Goal: Information Seeking & Learning: Learn about a topic

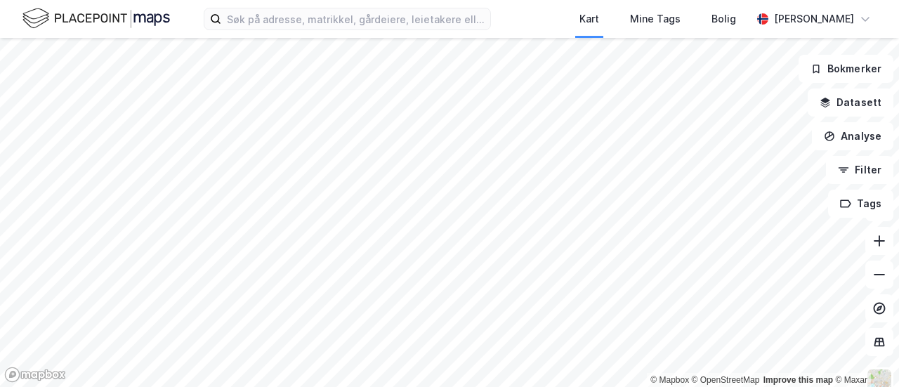
click at [734, 0] on html "Kart Mine Tags Bolig [PERSON_NAME] © Mapbox © OpenStreetMap Improve this map © …" at bounding box center [449, 193] width 899 height 387
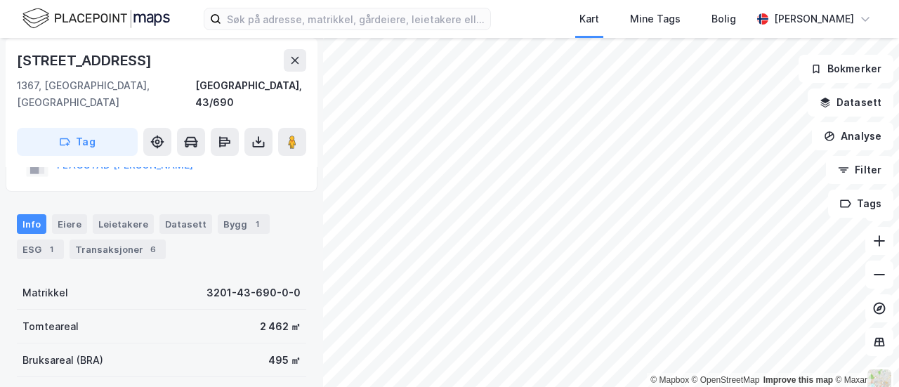
scroll to position [65, 0]
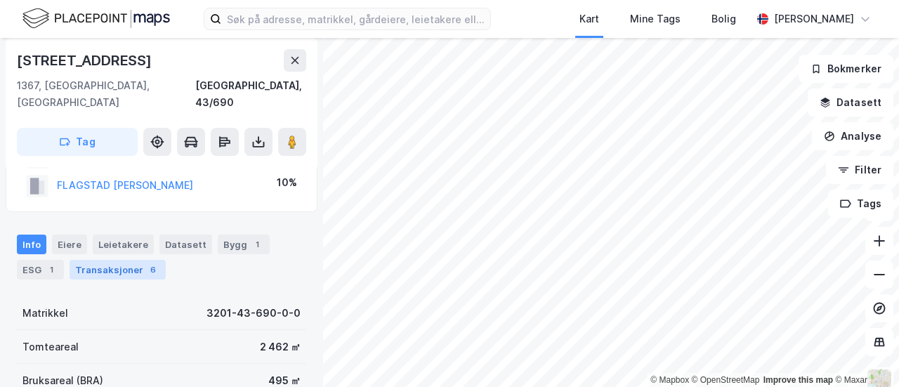
click at [100, 260] on div "Transaksjoner 6" at bounding box center [118, 270] width 96 height 20
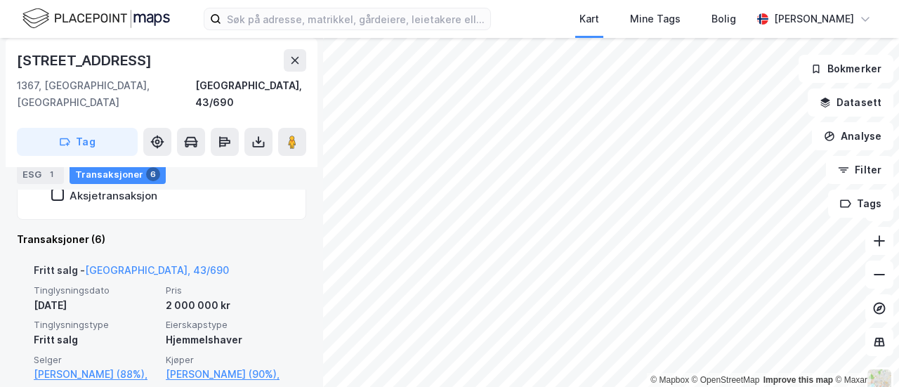
scroll to position [352, 0]
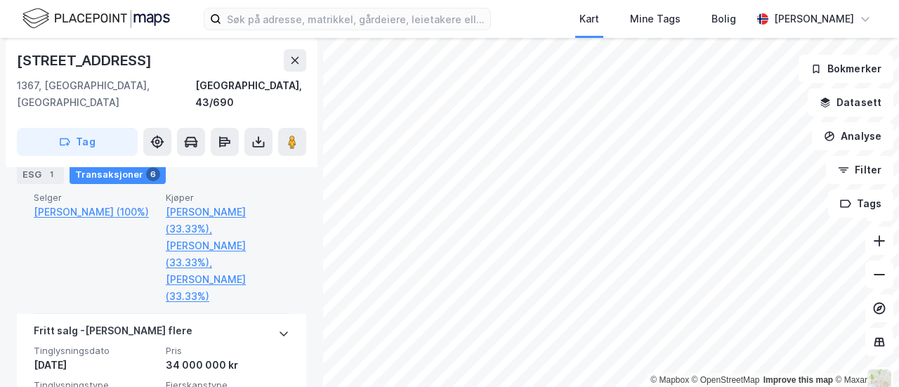
scroll to position [890, 0]
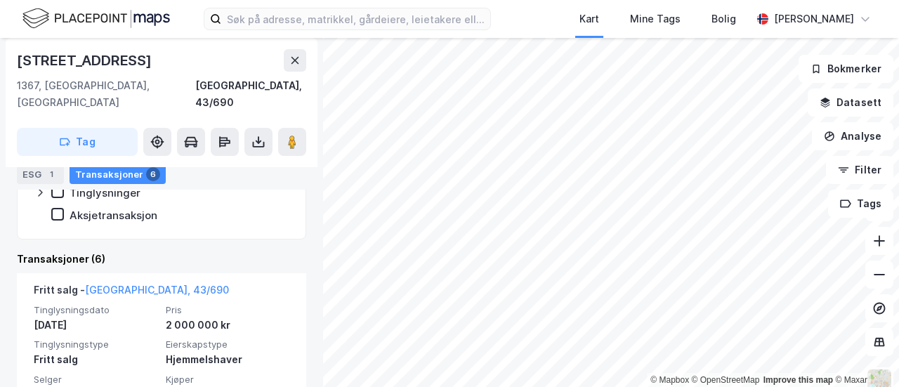
scroll to position [333, 0]
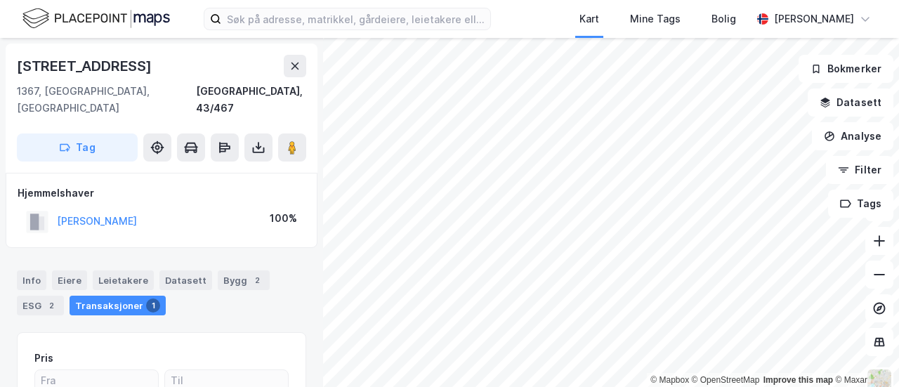
scroll to position [46, 0]
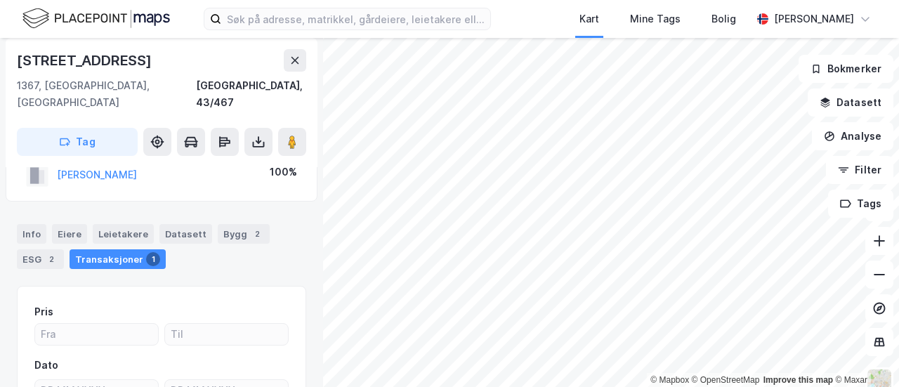
click at [84, 249] on div "Transaksjoner 1" at bounding box center [118, 259] width 96 height 20
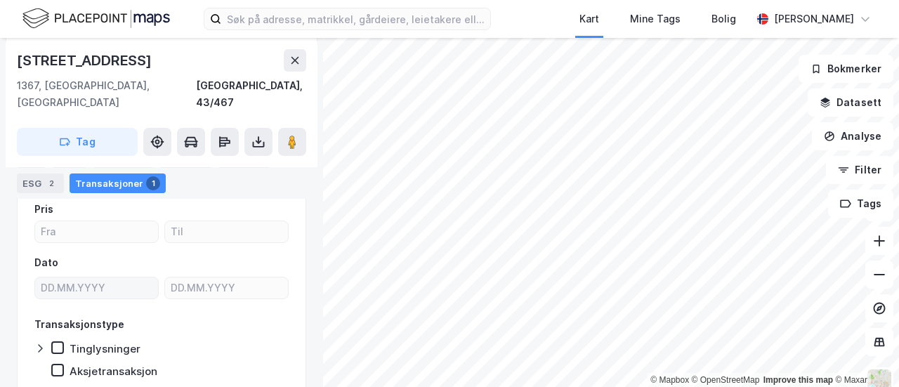
scroll to position [148, 0]
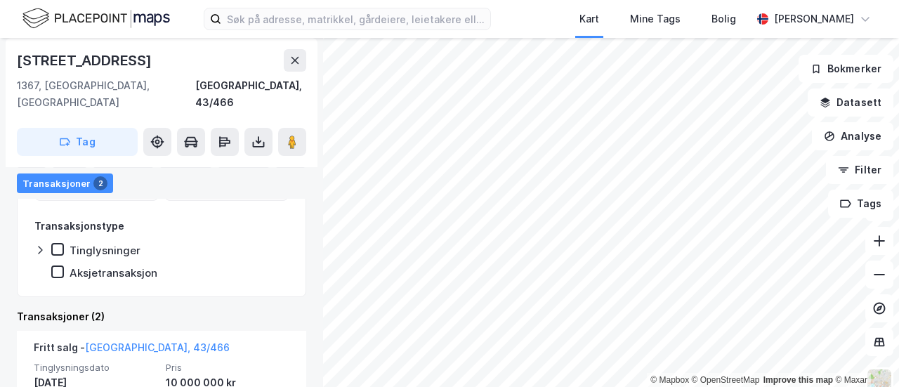
scroll to position [249, 0]
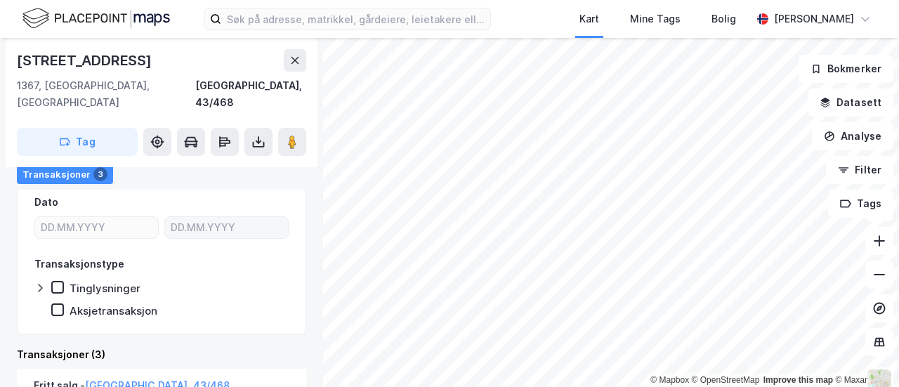
scroll to position [211, 0]
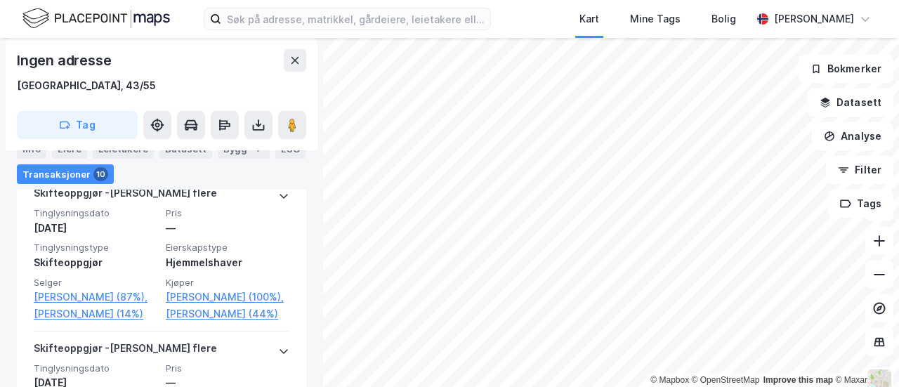
scroll to position [600, 0]
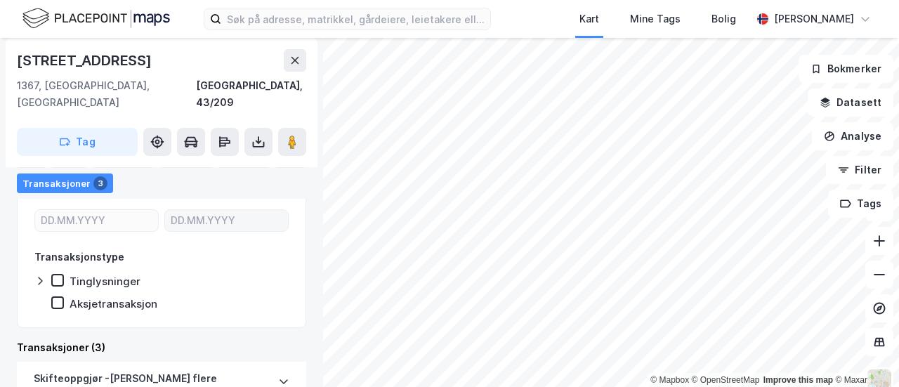
scroll to position [209, 0]
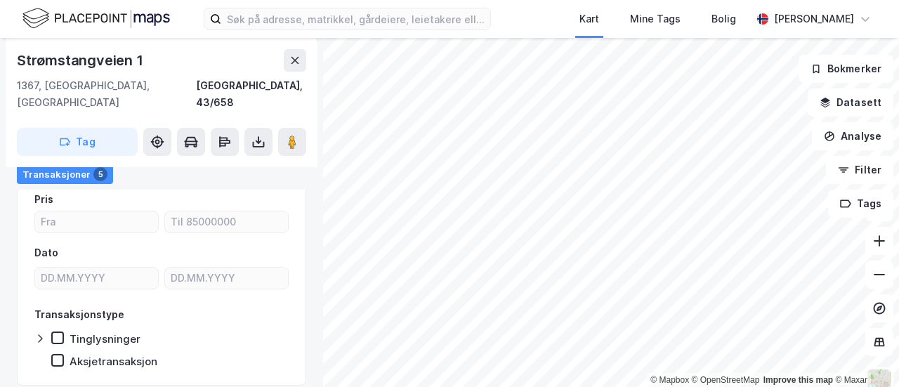
scroll to position [163, 0]
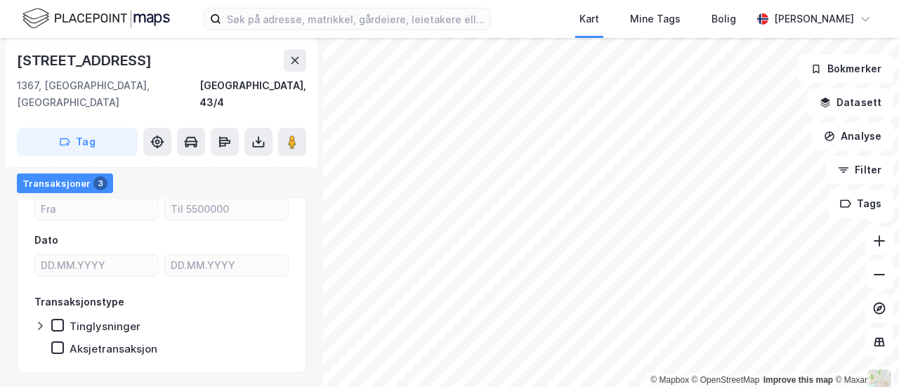
scroll to position [170, 0]
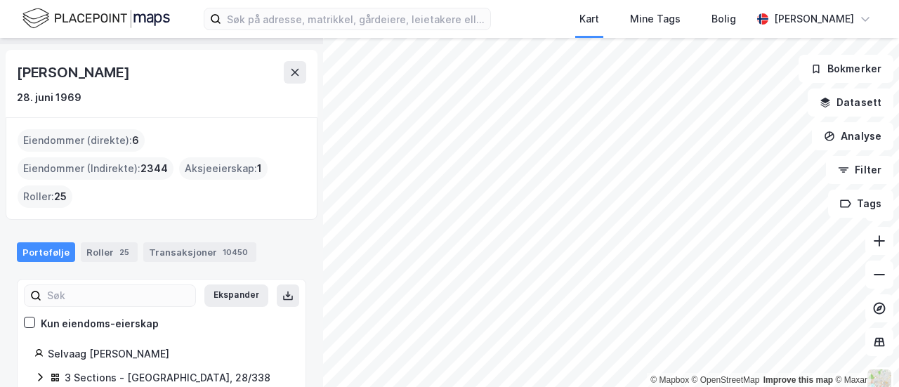
scroll to position [39, 0]
click at [81, 242] on div "Roller 25" at bounding box center [109, 252] width 57 height 20
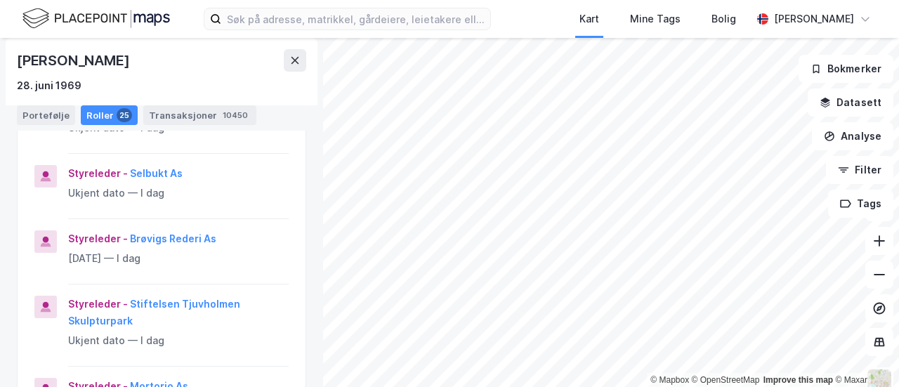
scroll to position [546, 0]
click at [289, 55] on icon at bounding box center [294, 60] width 11 height 11
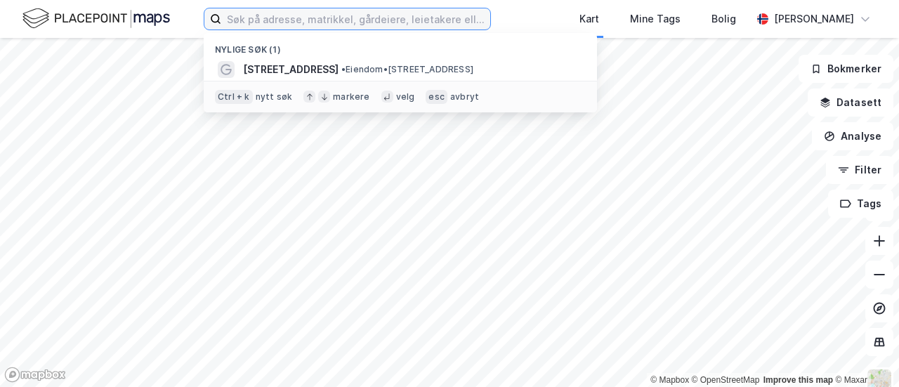
click at [221, 16] on input at bounding box center [355, 18] width 269 height 21
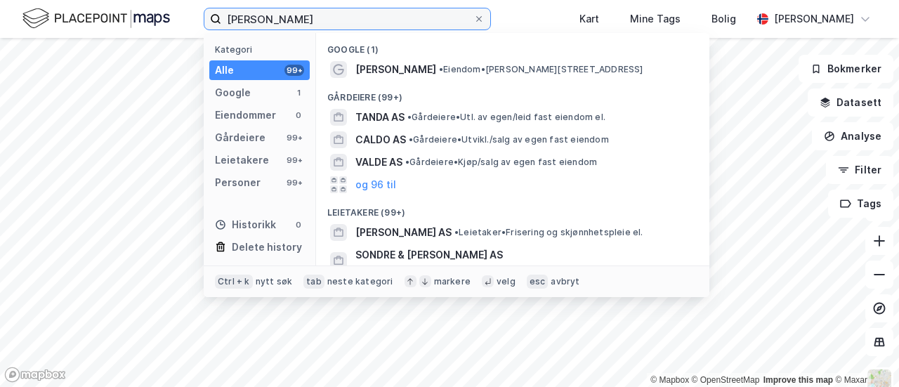
type input "[PERSON_NAME]"
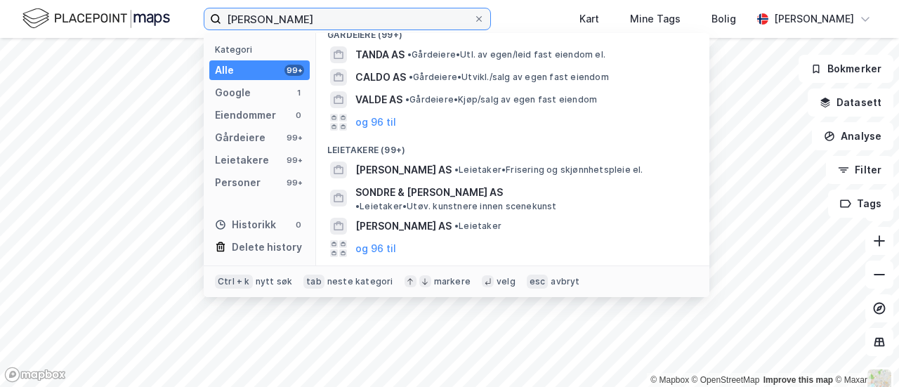
scroll to position [62, 0]
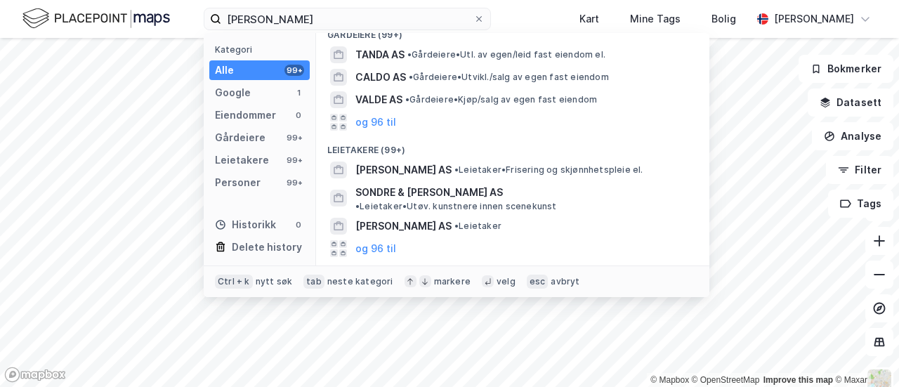
click at [355, 355] on button "og 96 til" at bounding box center [375, 363] width 41 height 17
drag, startPoint x: 305, startPoint y: 244, endPoint x: 255, endPoint y: 165, distance: 93.1
click at [255, 165] on div "Kategori Alle 99+ Google 1 Eiendommer 0 Gårdeiere 99+ Leietakere 99+ Personer 9…" at bounding box center [260, 149] width 112 height 232
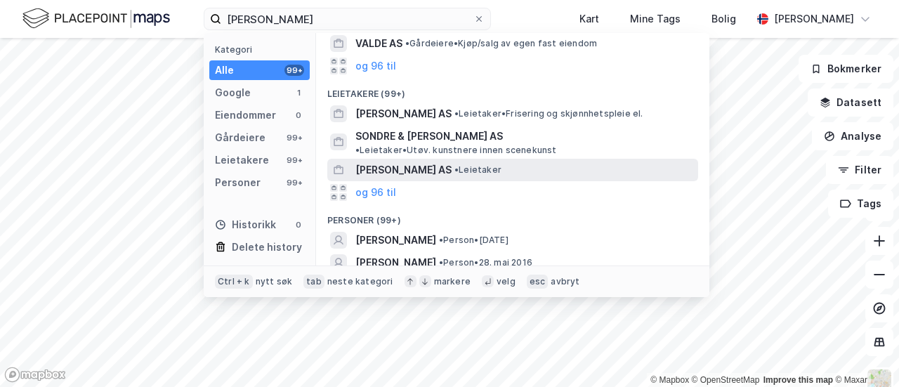
scroll to position [118, 0]
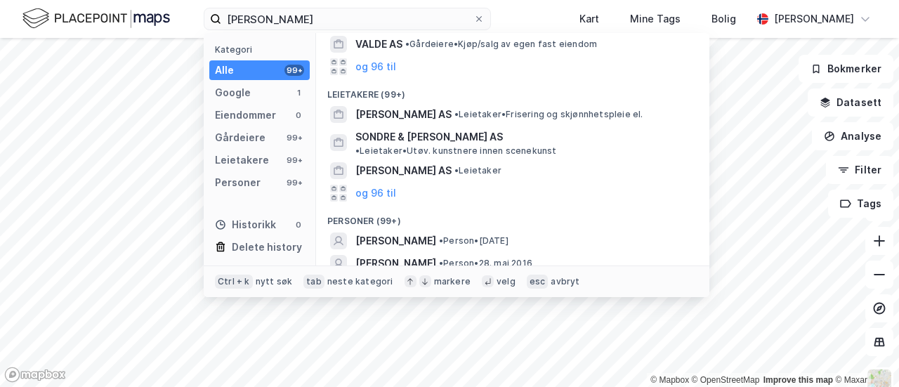
click at [355, 345] on span "[PERSON_NAME]" at bounding box center [395, 353] width 81 height 17
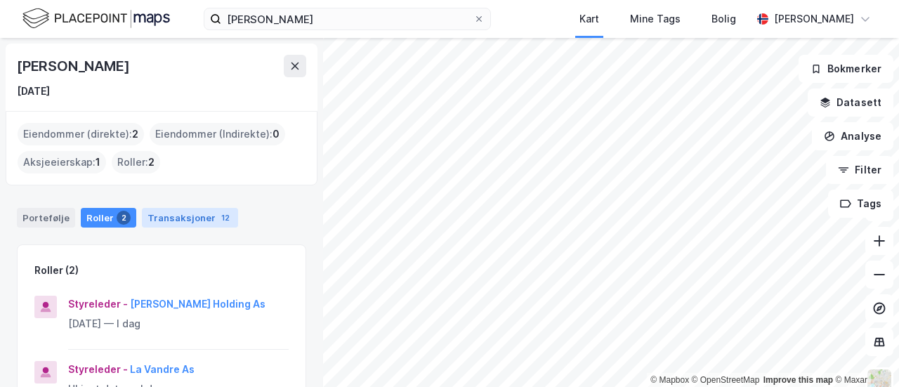
click at [142, 208] on div "Transaksjoner 12" at bounding box center [190, 218] width 96 height 20
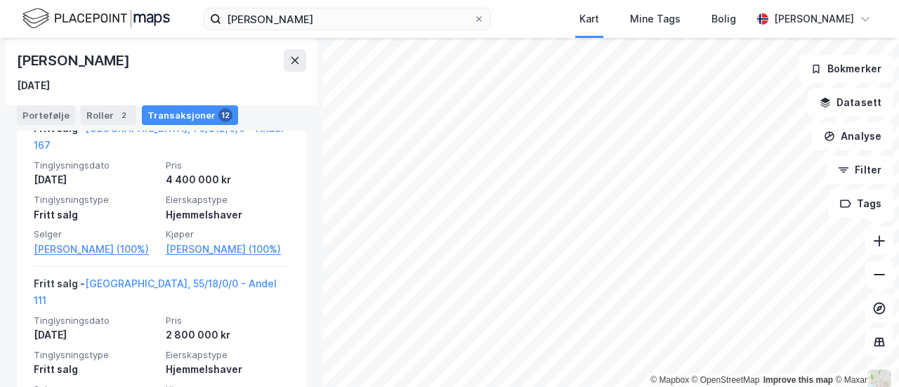
scroll to position [1095, 0]
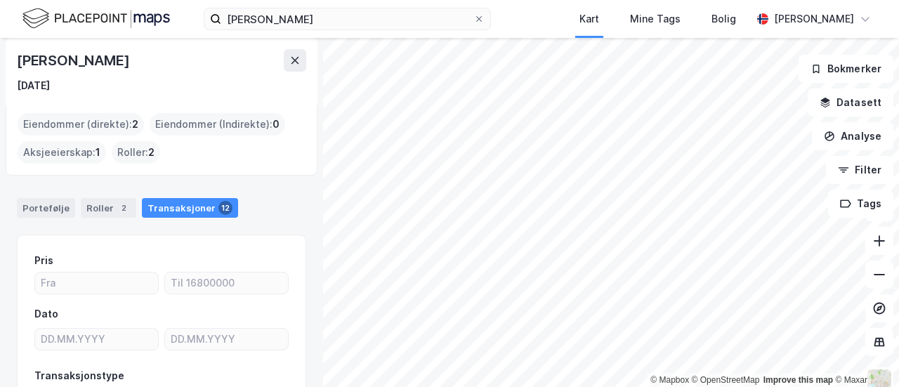
scroll to position [0, 0]
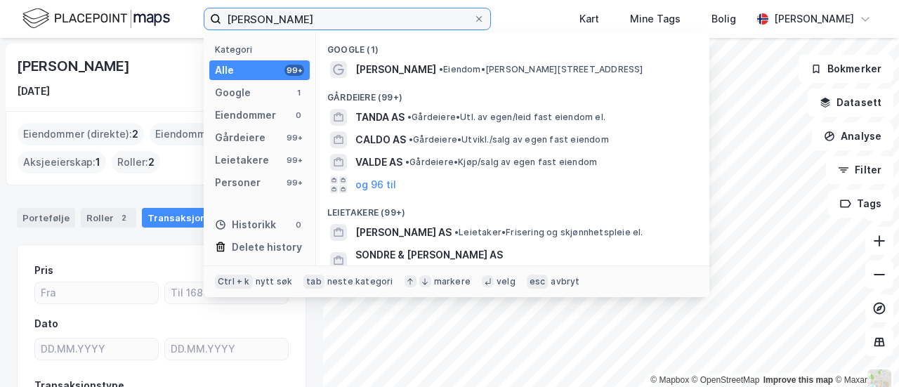
click at [261, 13] on input "[PERSON_NAME]" at bounding box center [347, 18] width 252 height 21
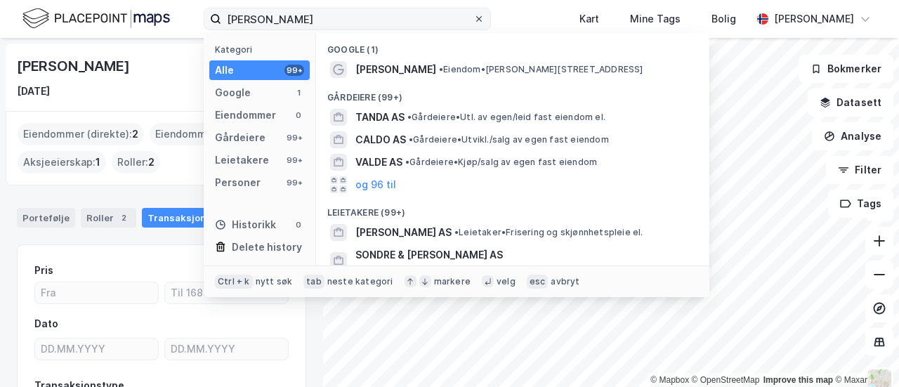
click at [475, 15] on icon at bounding box center [479, 19] width 8 height 8
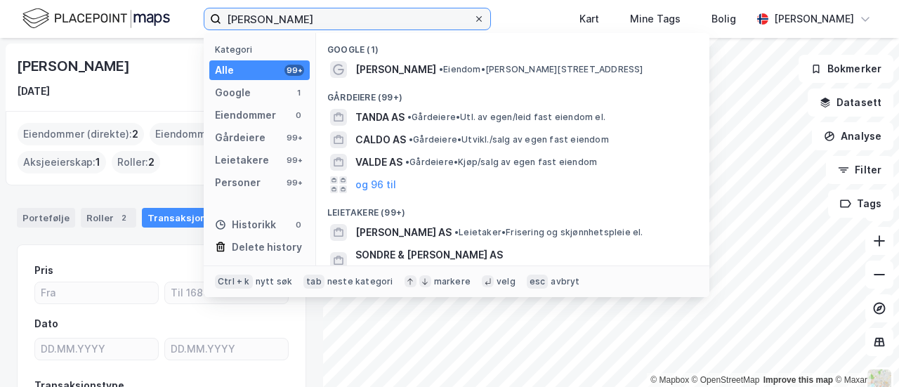
click at [438, 13] on input "[PERSON_NAME]" at bounding box center [347, 18] width 252 height 21
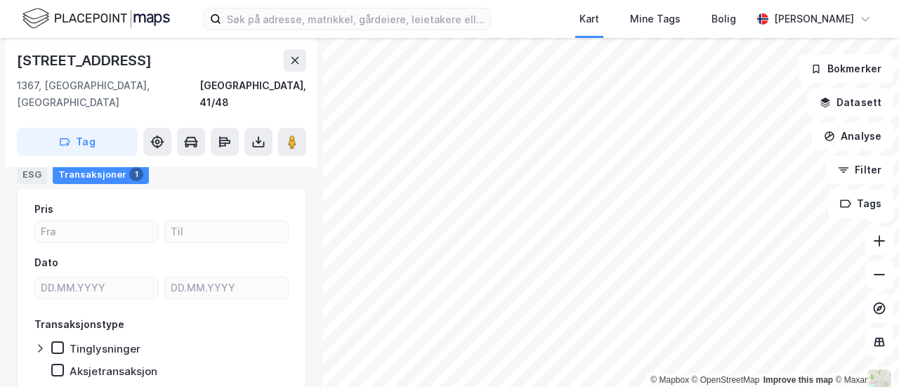
scroll to position [184, 0]
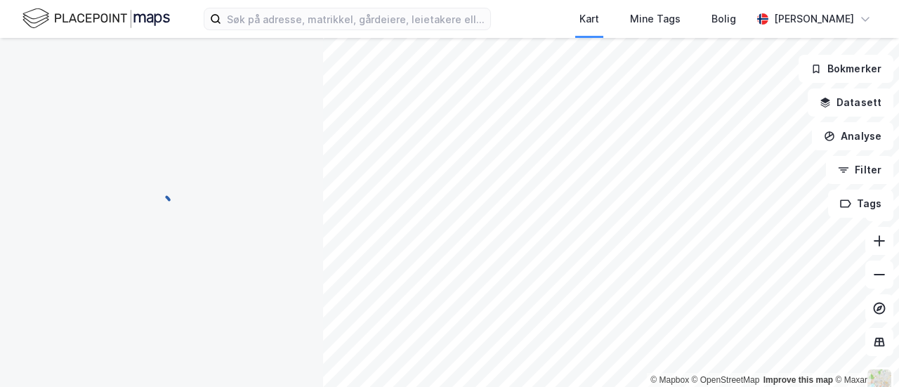
scroll to position [81, 0]
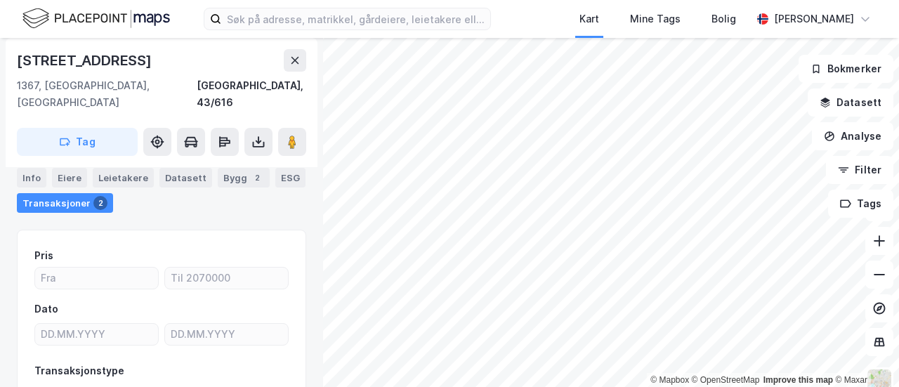
scroll to position [95, 0]
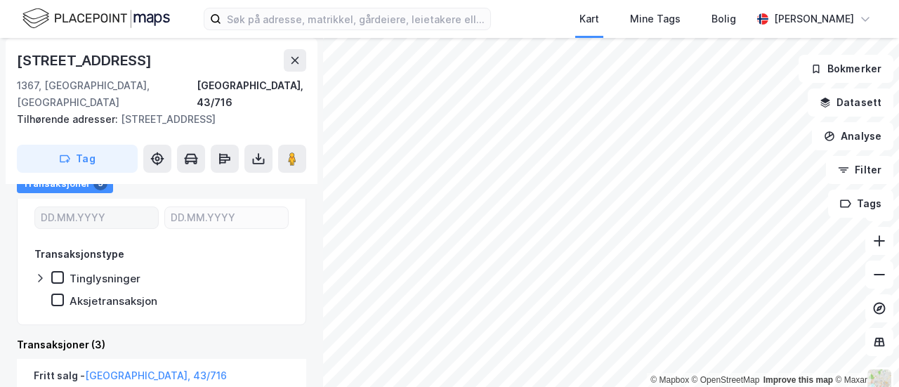
scroll to position [336, 0]
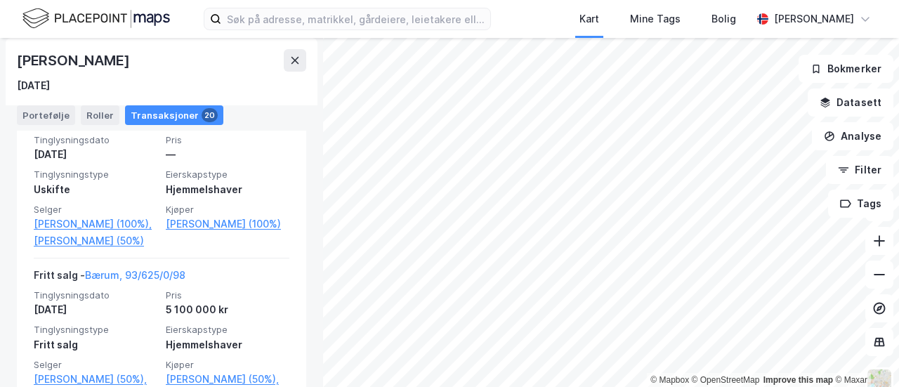
scroll to position [406, 0]
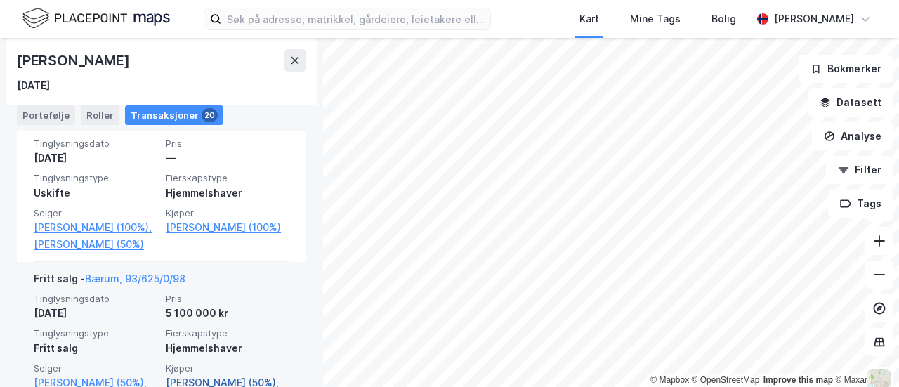
click at [166, 374] on link "[PERSON_NAME] (50%)," at bounding box center [228, 382] width 124 height 17
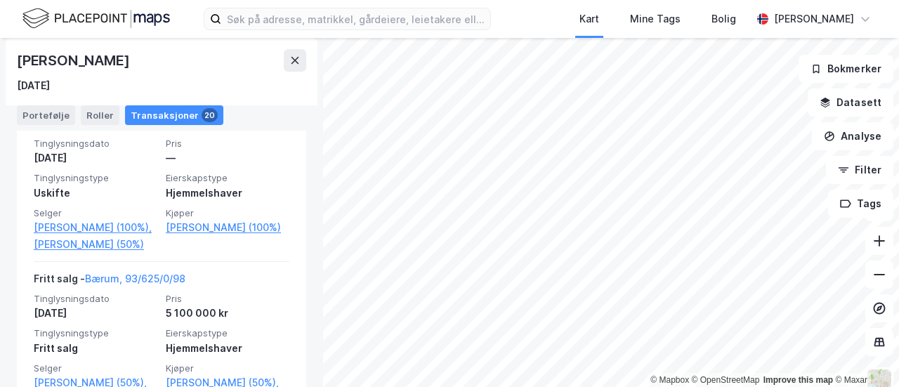
click at [81, 105] on div "Roller" at bounding box center [100, 115] width 39 height 20
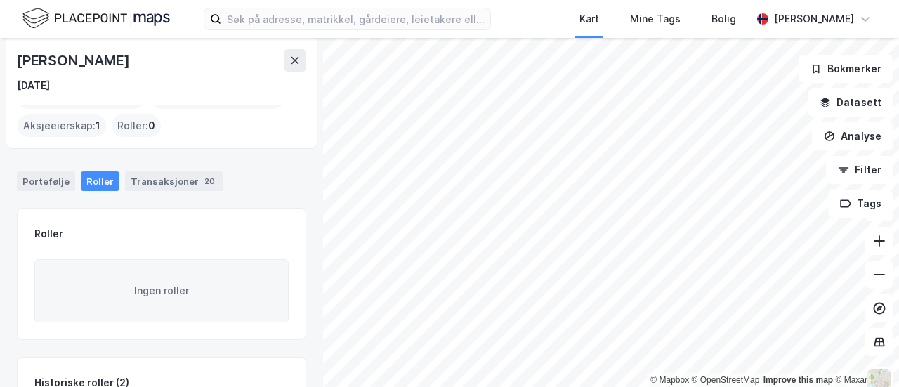
scroll to position [81, 0]
click at [0, 0] on button "[PERSON_NAME] As" at bounding box center [0, 0] width 0 height 0
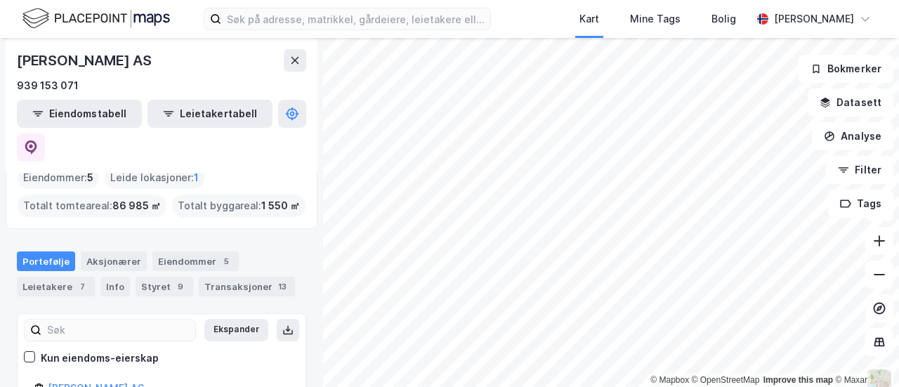
scroll to position [86, 0]
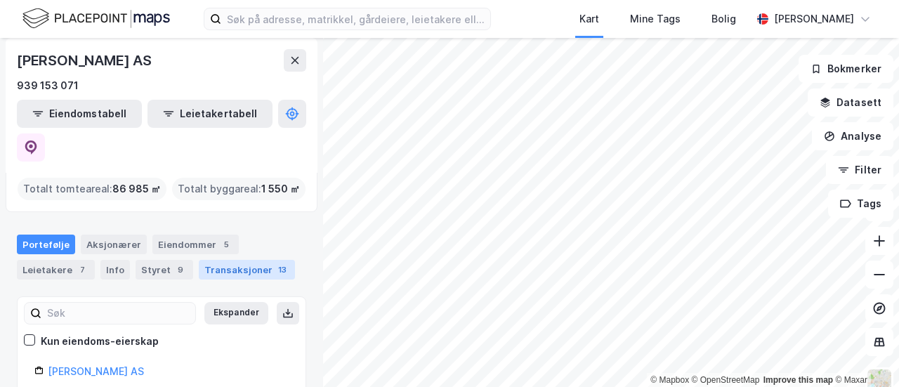
click at [199, 260] on div "Transaksjoner 13" at bounding box center [247, 270] width 96 height 20
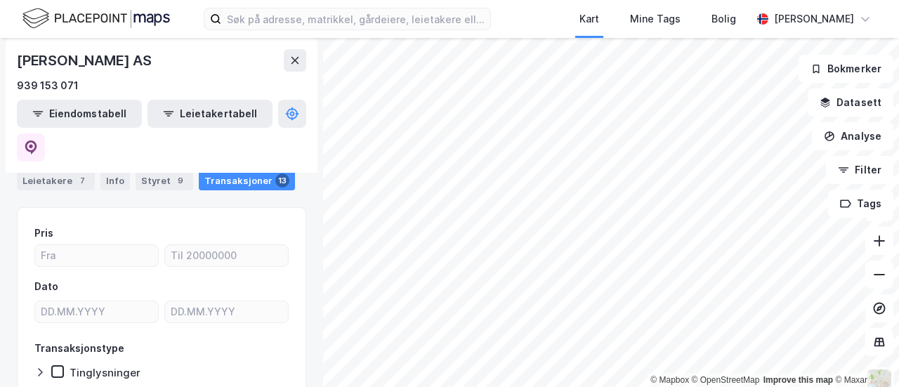
scroll to position [176, 0]
click at [173, 173] on div "9" at bounding box center [180, 180] width 14 height 14
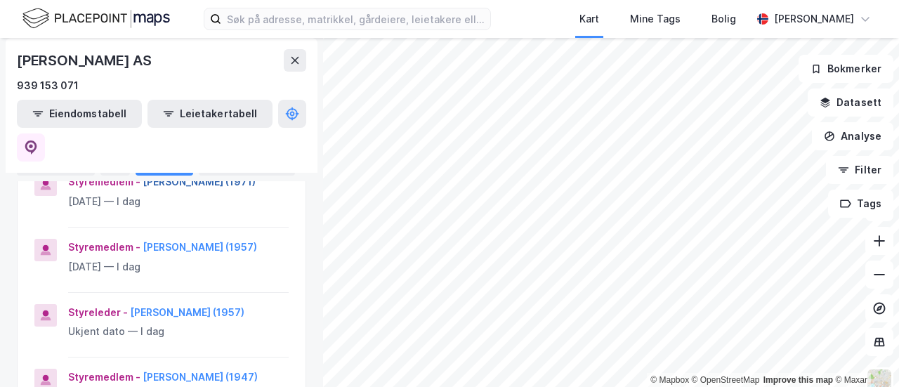
scroll to position [253, 0]
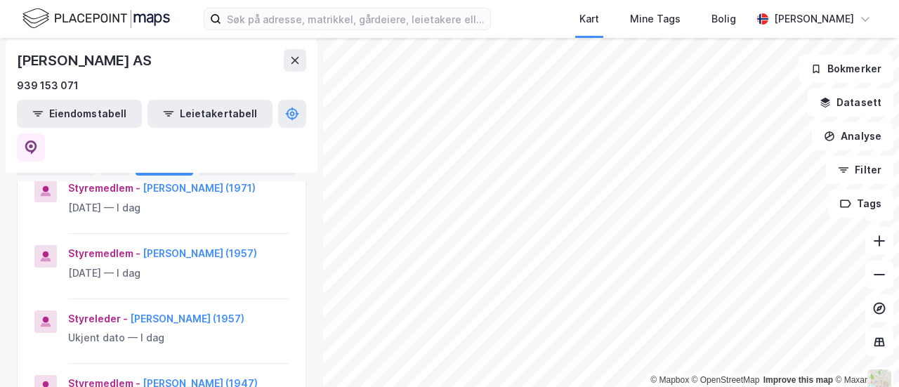
click at [0, 0] on button "[PERSON_NAME] (1973)" at bounding box center [0, 0] width 0 height 0
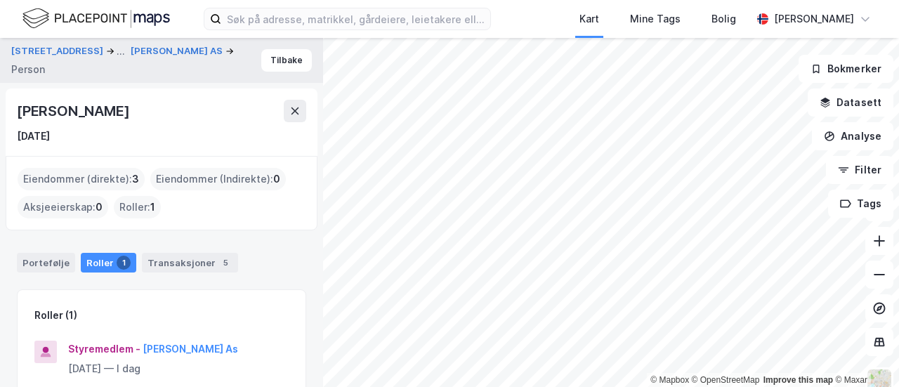
click at [321, 386] on html "Kart Mine Tags Bolig [PERSON_NAME] © Mapbox © OpenStreetMap Improve this map © …" at bounding box center [449, 193] width 899 height 387
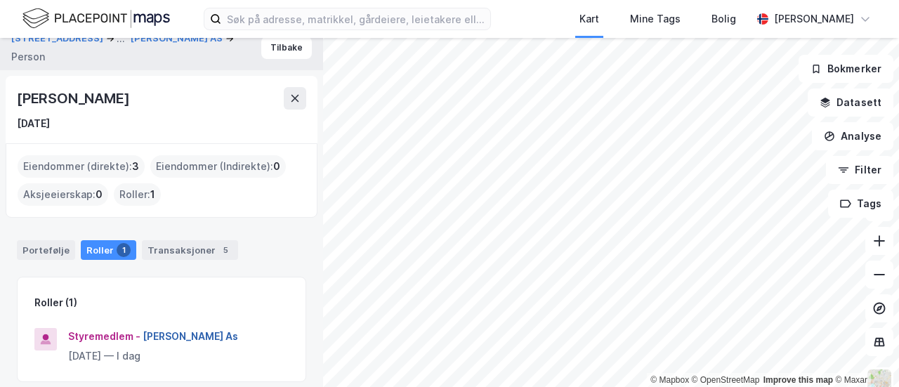
scroll to position [12, 0]
drag, startPoint x: 114, startPoint y: 75, endPoint x: 11, endPoint y: 75, distance: 102.5
click at [11, 77] on div "[PERSON_NAME] [DATE]" at bounding box center [162, 110] width 312 height 67
copy div "[PERSON_NAME]"
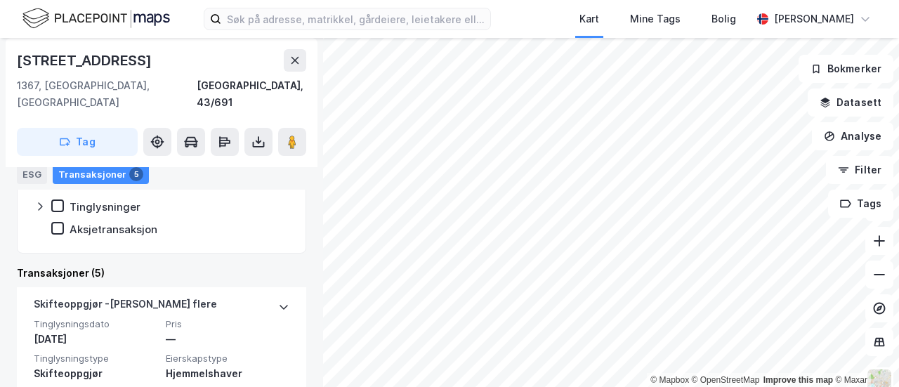
scroll to position [289, 0]
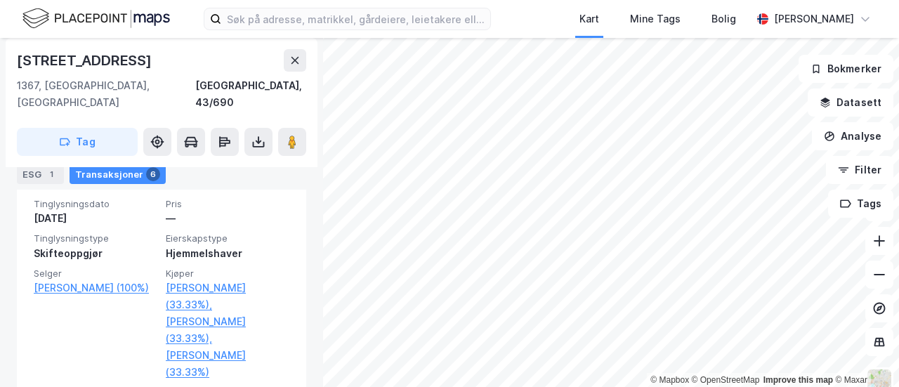
scroll to position [767, 0]
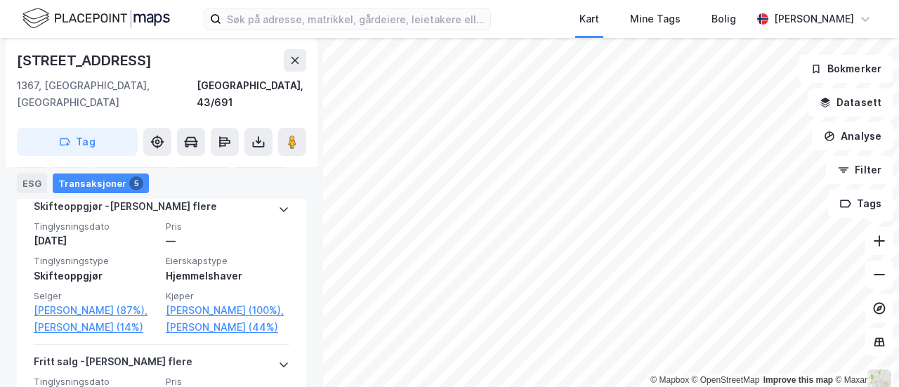
scroll to position [543, 0]
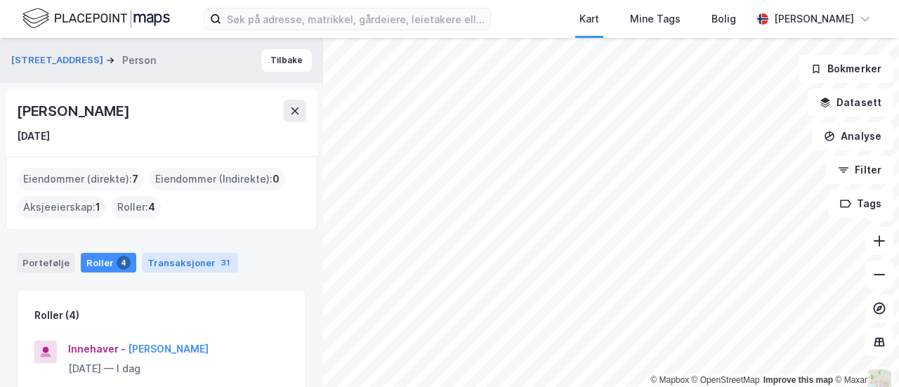
click at [142, 253] on div "Transaksjoner 31" at bounding box center [190, 263] width 96 height 20
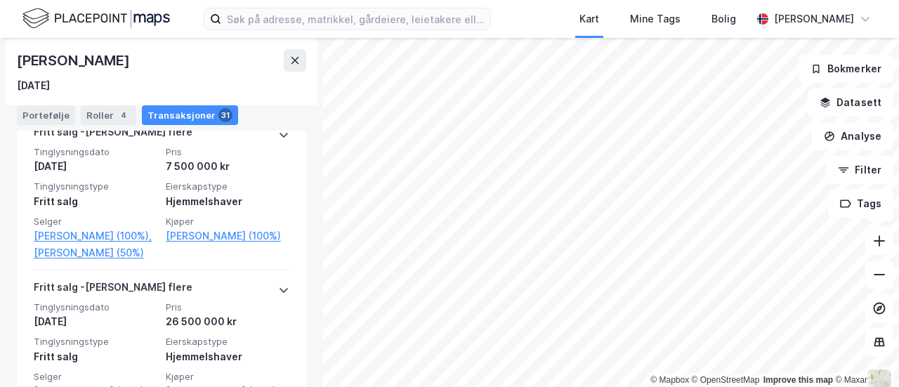
scroll to position [400, 0]
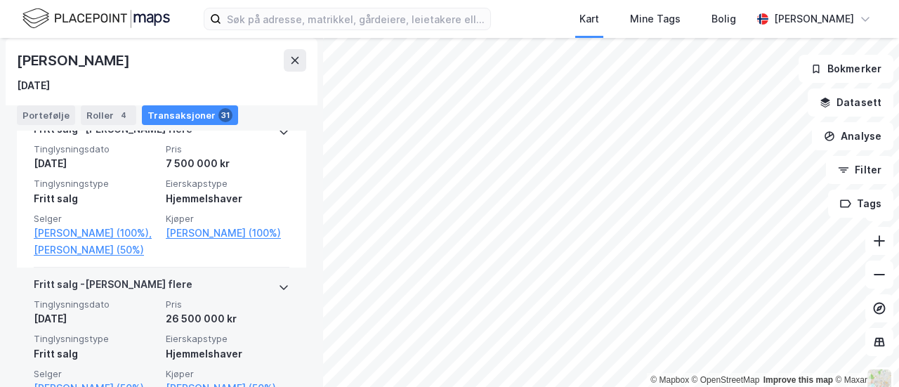
click at [61, 298] on span "Tinglysningsdato" at bounding box center [96, 304] width 124 height 12
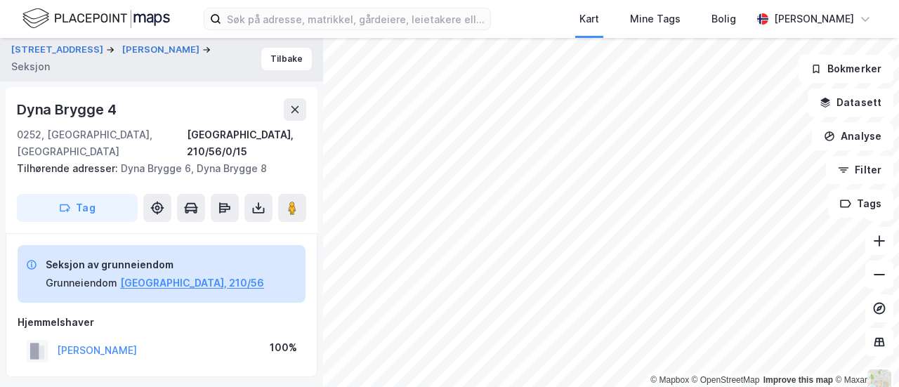
scroll to position [2, 0]
click at [122, 46] on button "[PERSON_NAME]" at bounding box center [162, 49] width 80 height 14
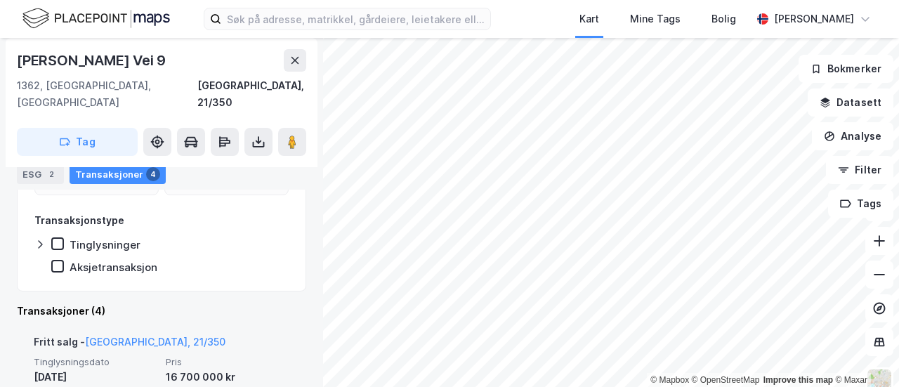
scroll to position [326, 0]
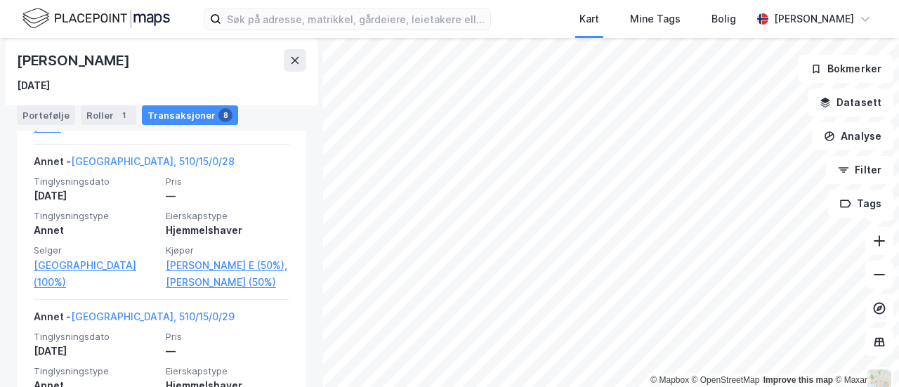
scroll to position [728, 0]
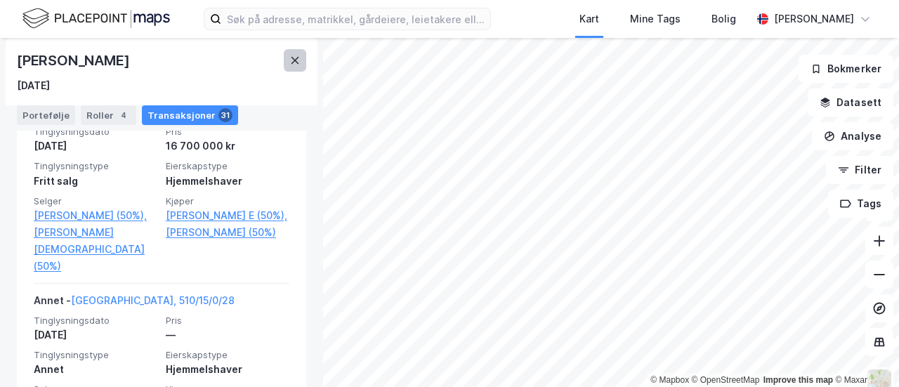
click at [284, 49] on button at bounding box center [295, 60] width 22 height 22
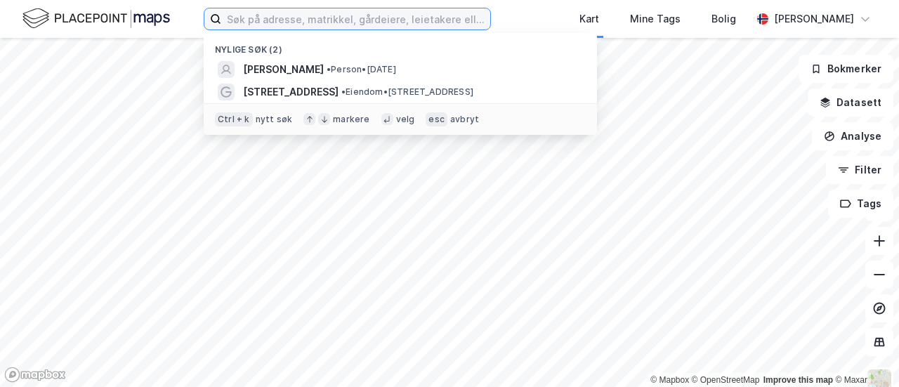
click at [221, 18] on input at bounding box center [355, 18] width 269 height 21
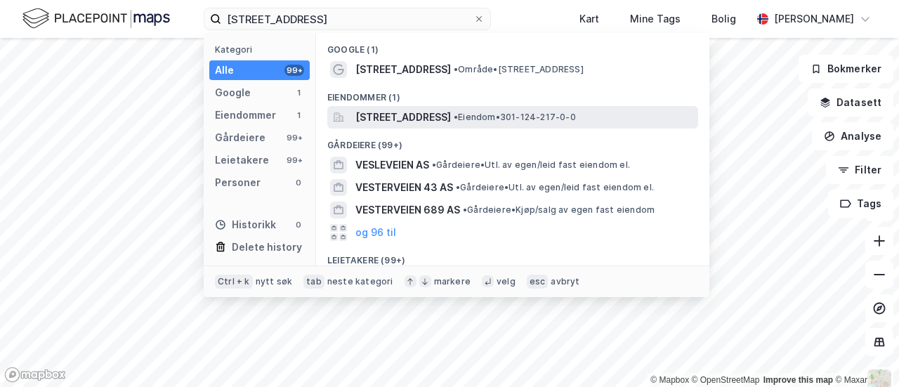
click at [355, 109] on span "[STREET_ADDRESS]" at bounding box center [402, 117] width 95 height 17
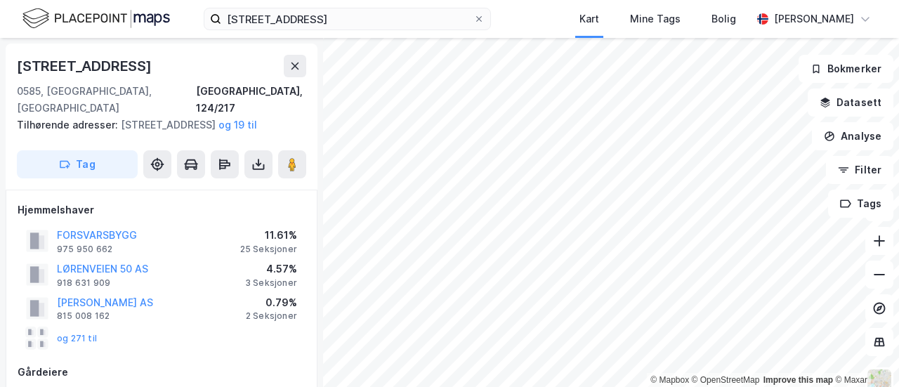
scroll to position [197, 0]
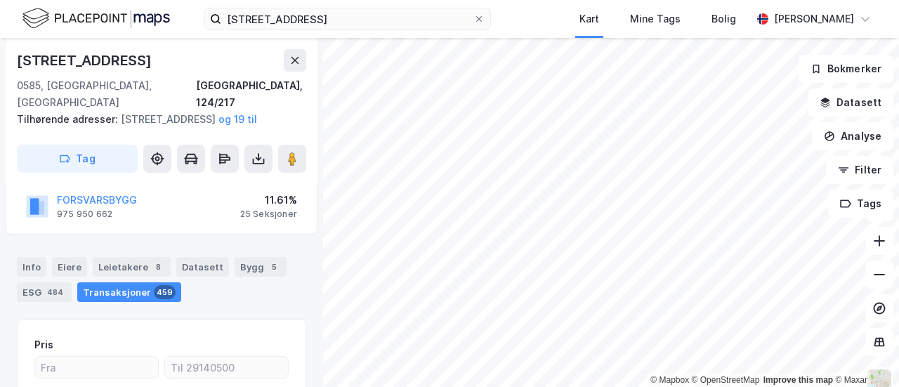
click at [98, 282] on div "Transaksjoner 459" at bounding box center [129, 292] width 104 height 20
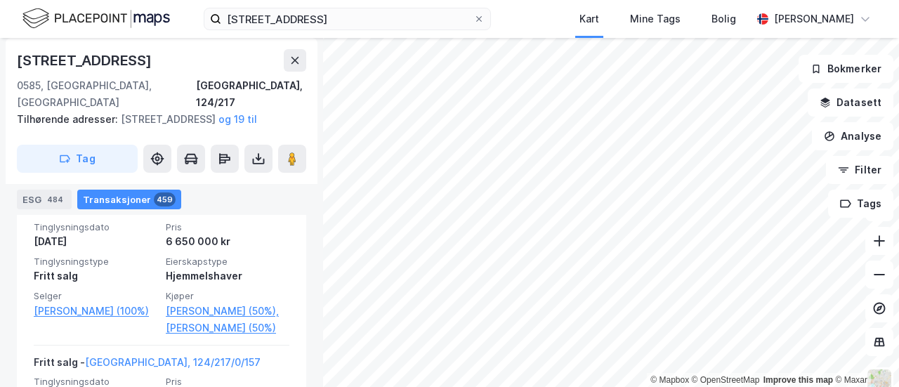
scroll to position [1039, 0]
click at [94, 164] on div "Leietakere 8" at bounding box center [132, 174] width 78 height 20
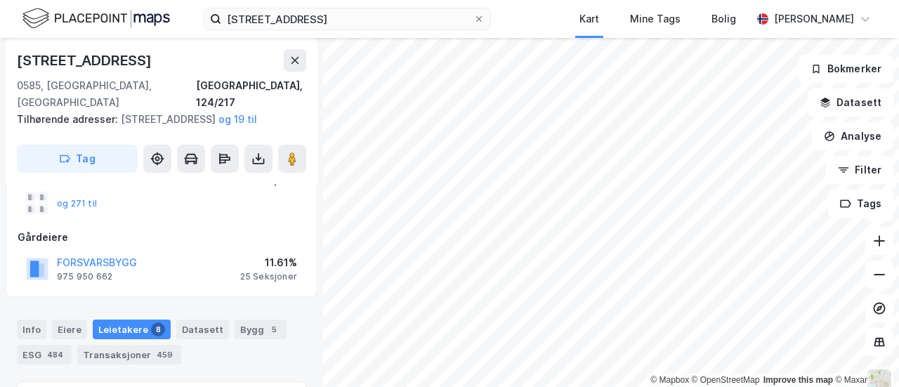
scroll to position [125, 0]
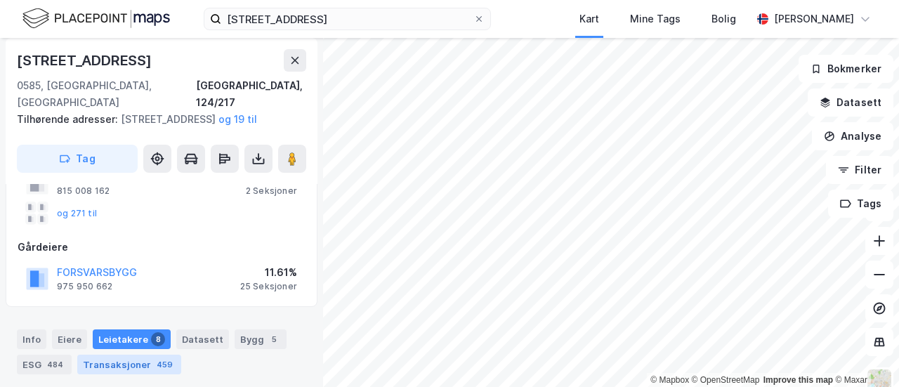
click at [154, 357] on div "459" at bounding box center [165, 364] width 22 height 14
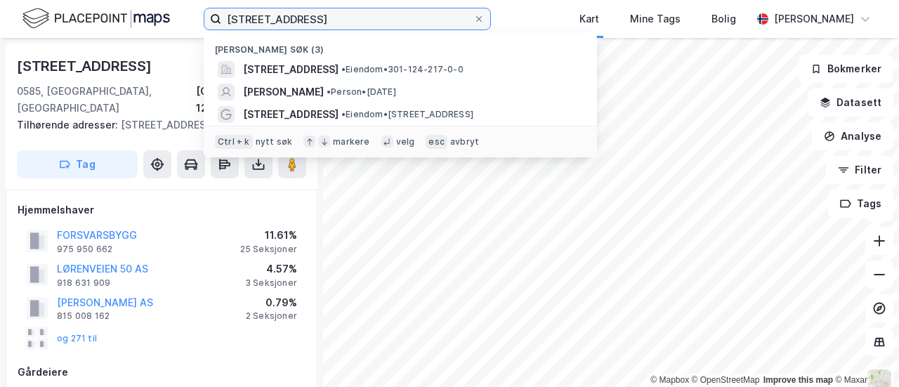
drag, startPoint x: 244, startPoint y: 19, endPoint x: 118, endPoint y: 33, distance: 126.5
click at [118, 33] on div "vekslerveien 7 Nylige søk (3) [STREET_ADDRESS] • Eiendom • 301-124-217-0-0 [PER…" at bounding box center [449, 193] width 899 height 387
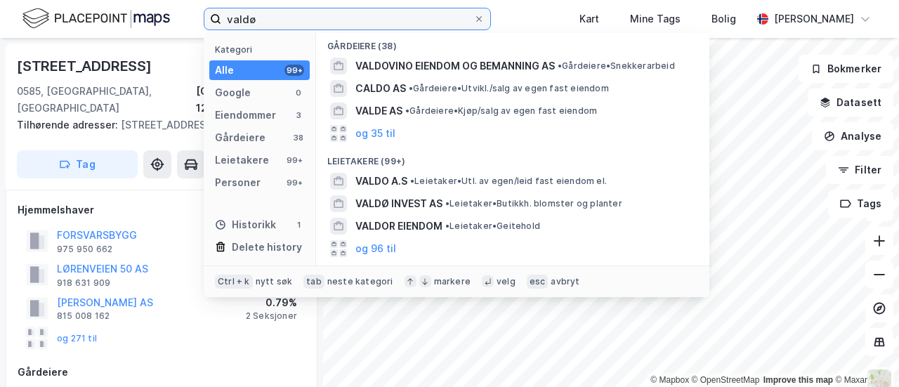
scroll to position [134, 0]
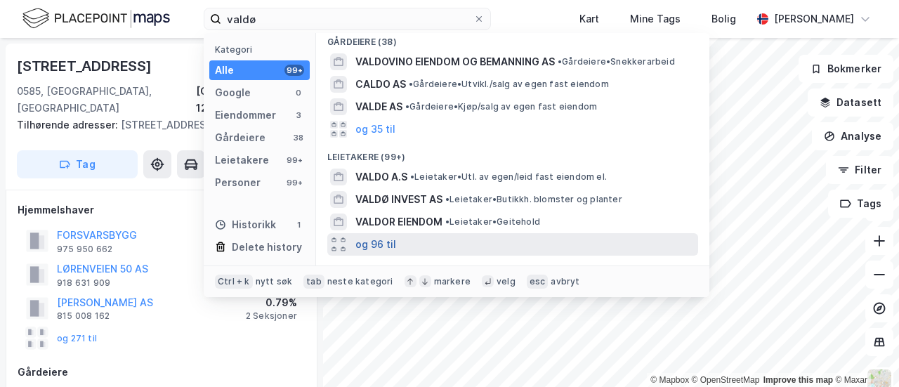
click at [355, 236] on button "og 96 til" at bounding box center [375, 244] width 41 height 17
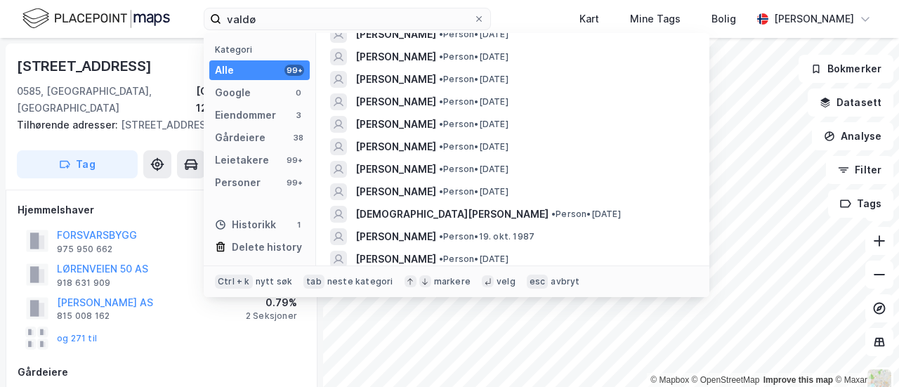
scroll to position [3459, 0]
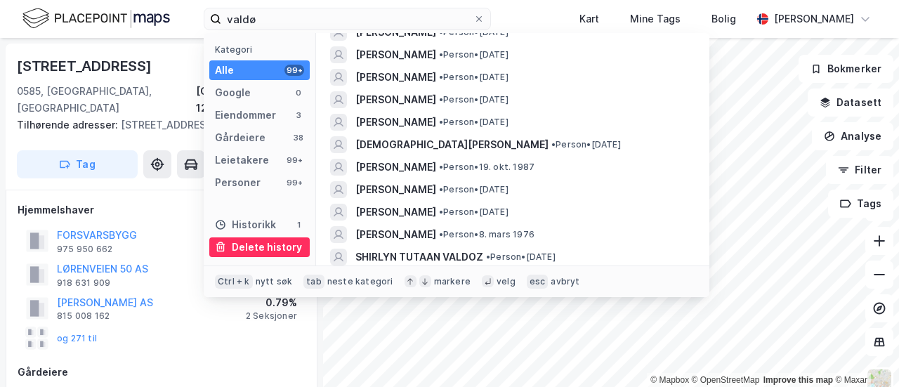
click at [232, 243] on div "Delete history" at bounding box center [267, 247] width 70 height 17
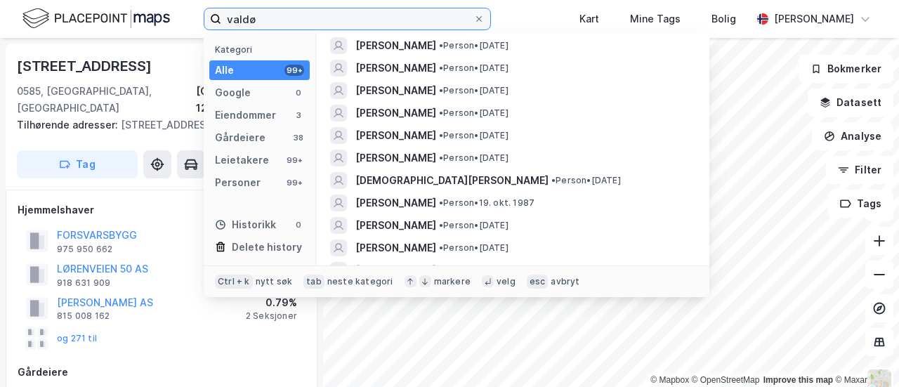
click at [221, 12] on input "valdø" at bounding box center [347, 18] width 252 height 21
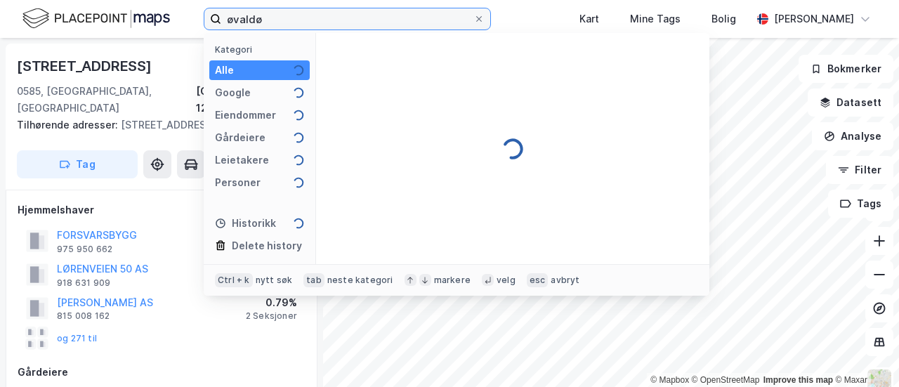
scroll to position [0, 0]
type input "[PERSON_NAME]"
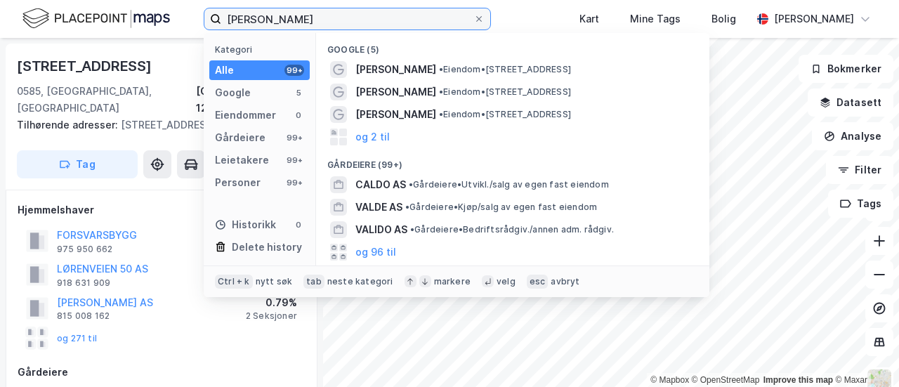
scroll to position [1, 0]
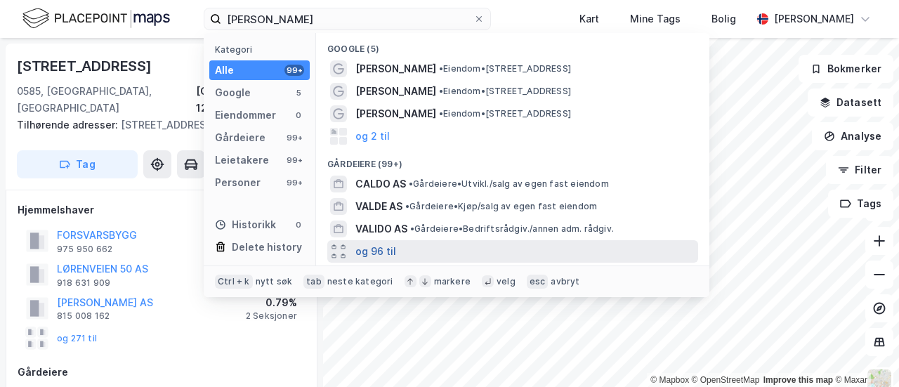
click at [355, 243] on button "og 96 til" at bounding box center [375, 251] width 41 height 17
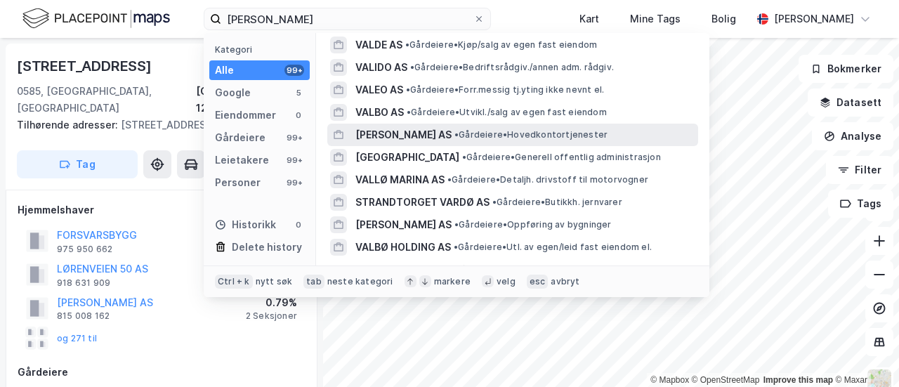
scroll to position [0, 0]
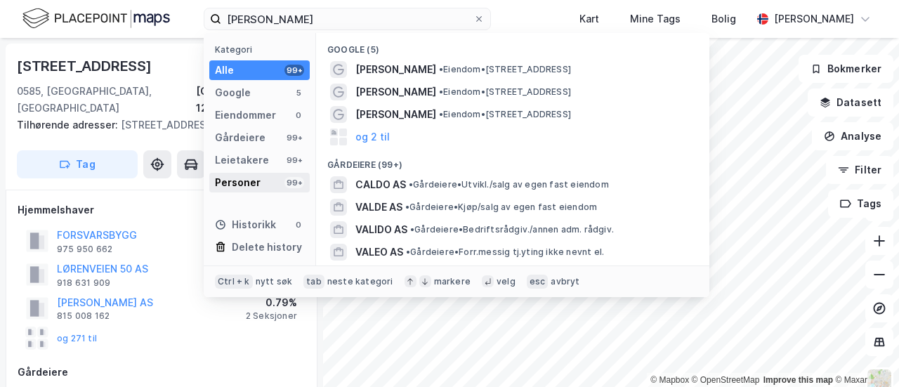
click at [215, 174] on div "Personer" at bounding box center [238, 182] width 46 height 17
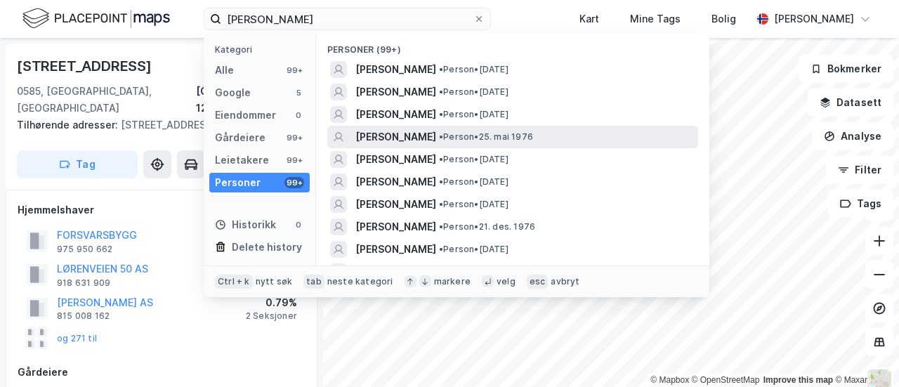
click at [355, 128] on span "[PERSON_NAME]" at bounding box center [395, 136] width 81 height 17
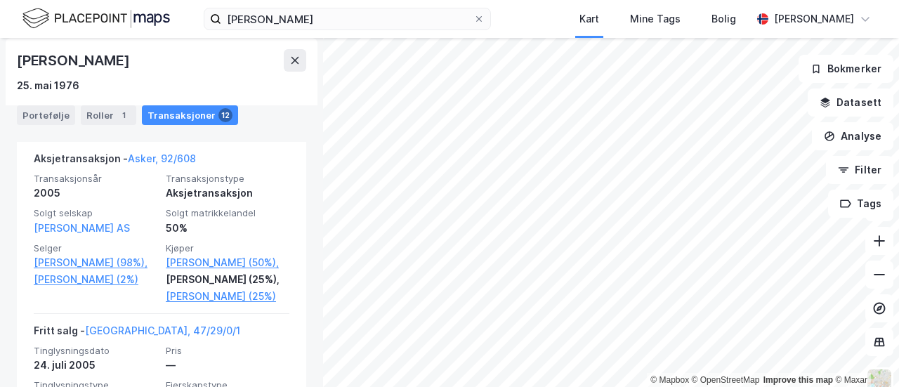
scroll to position [2130, 0]
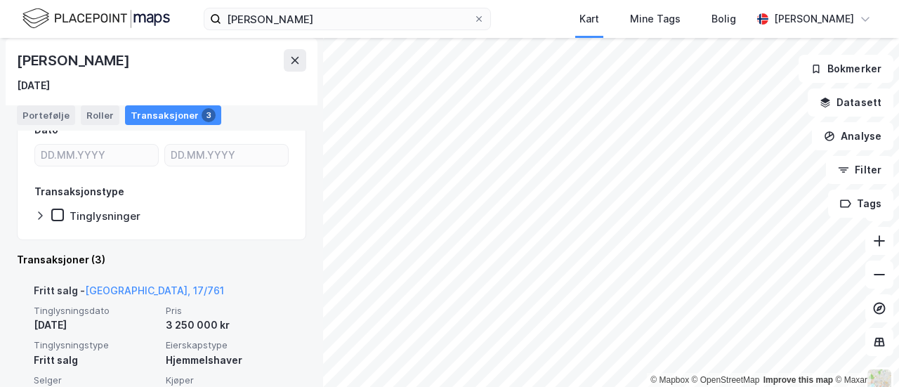
scroll to position [238, 0]
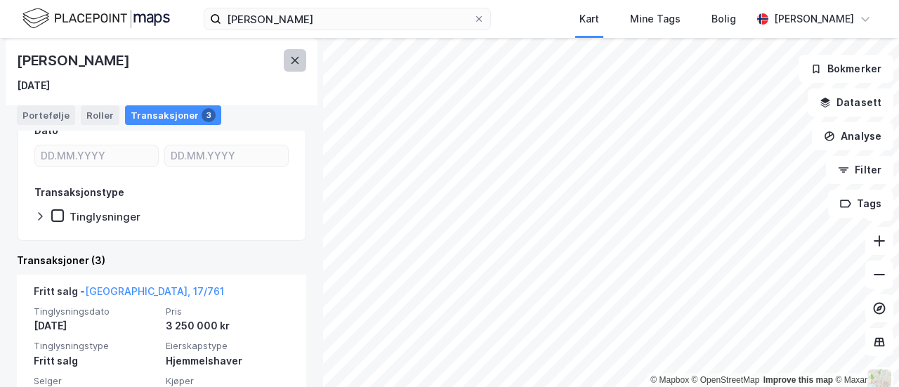
click at [289, 55] on icon at bounding box center [294, 60] width 11 height 11
